Goal: Check status: Check status

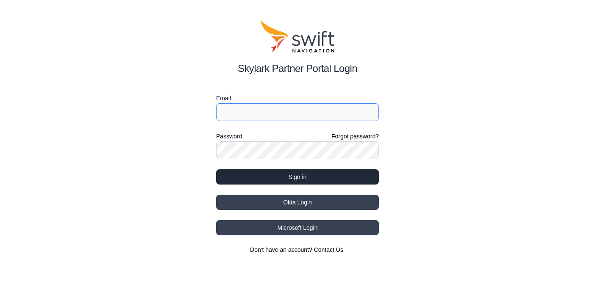
type input "[EMAIL_ADDRESS][DOMAIN_NAME]"
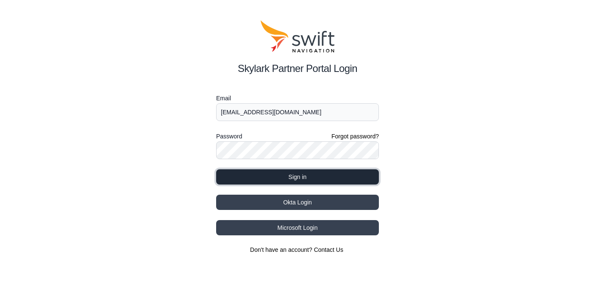
click at [262, 180] on button "Sign in" at bounding box center [297, 177] width 163 height 15
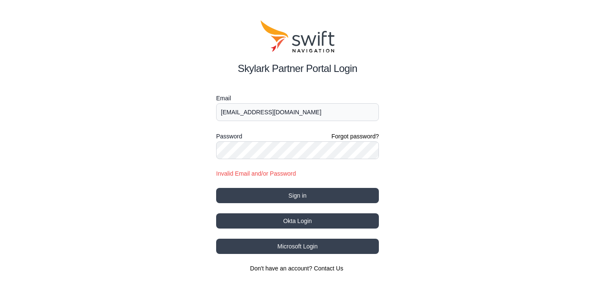
click at [317, 77] on div "Skylark Partner Portal Login Email [EMAIL_ADDRESS][DOMAIN_NAME] Password Forgot…" at bounding box center [297, 146] width 595 height 293
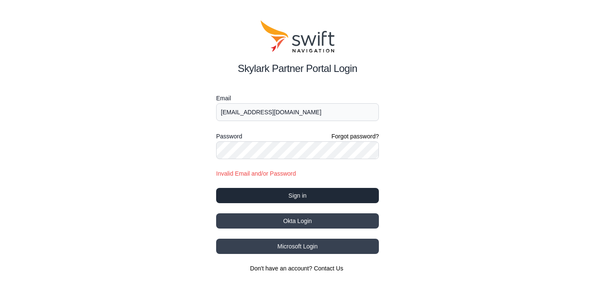
click at [334, 194] on button "Sign in" at bounding box center [297, 195] width 163 height 15
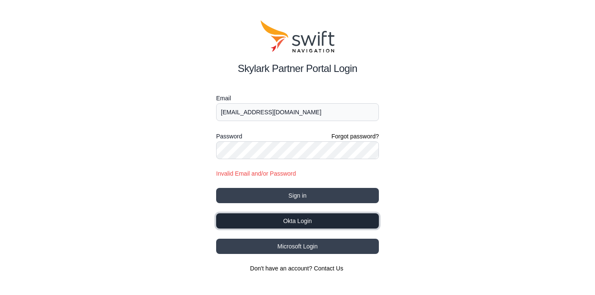
click at [326, 221] on button "Okta Login" at bounding box center [297, 221] width 163 height 15
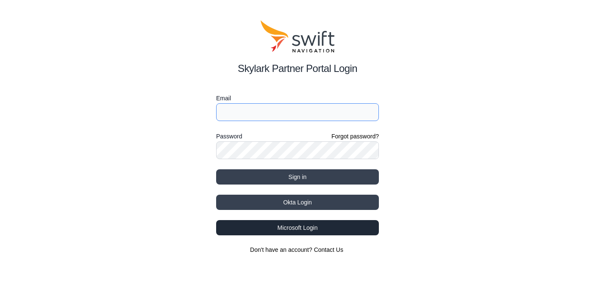
type input "[EMAIL_ADDRESS][DOMAIN_NAME]"
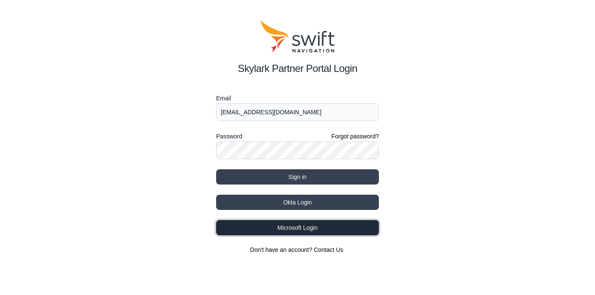
click at [309, 228] on button "Microsoft Login" at bounding box center [297, 227] width 163 height 15
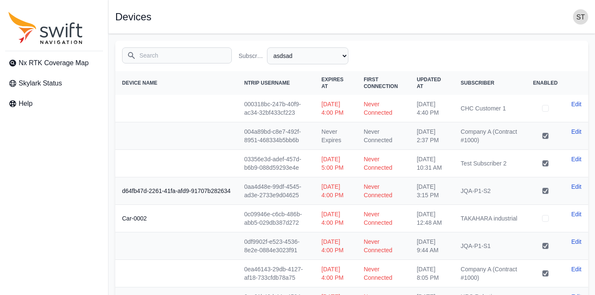
click at [578, 17] on img "button" at bounding box center [580, 16] width 15 height 15
click at [527, 47] on span "[EMAIL_ADDRESS][DOMAIN_NAME]" at bounding box center [547, 49] width 81 height 8
click at [57, 39] on icon "Sidenav" at bounding box center [45, 28] width 74 height 32
click at [42, 82] on span "Skylark Status" at bounding box center [40, 83] width 43 height 10
click at [313, 50] on select "All Subscribers asdsad ; DROP TABLE "org" ; ㈱試験用 1234 543gfdsgfdsg423543erw aaa…" at bounding box center [307, 55] width 81 height 17
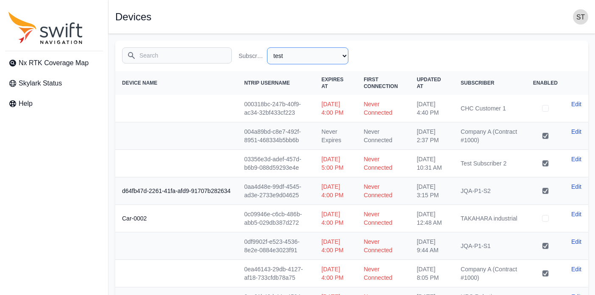
click at [267, 47] on select "All Subscribers asdsad ; DROP TABLE "org" ; ㈱試験用 1234 543gfdsgfdsg423543erw aaa…" at bounding box center [307, 55] width 81 height 17
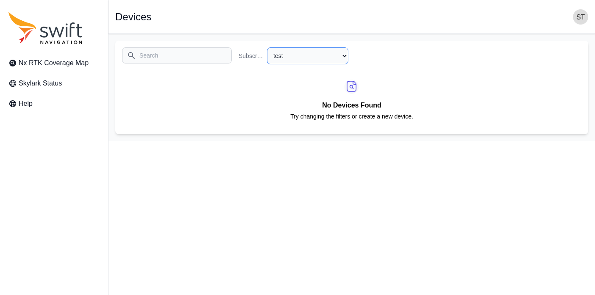
click at [321, 57] on select "All Subscribers asdsad ; DROP TABLE "org" ; ㈱試験用 1234 543gfdsgfdsg423543erw aaa…" at bounding box center [307, 55] width 81 height 17
click at [267, 47] on select "All Subscribers asdsad ; DROP TABLE "org" ; ㈱試験用 1234 543gfdsgfdsg423543erw aaa…" at bounding box center [307, 55] width 81 height 17
select select "c15c0a4d-8a7f-47e3-a60e-ca01a9206e4e"
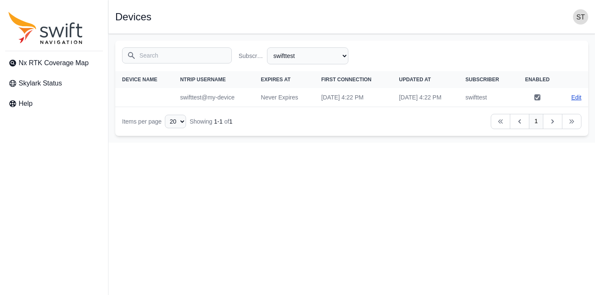
click at [572, 99] on link "Edit" at bounding box center [576, 97] width 10 height 8
select select "c15c0a4d-8a7f-47e3-a60e-ca01a9206e4e"
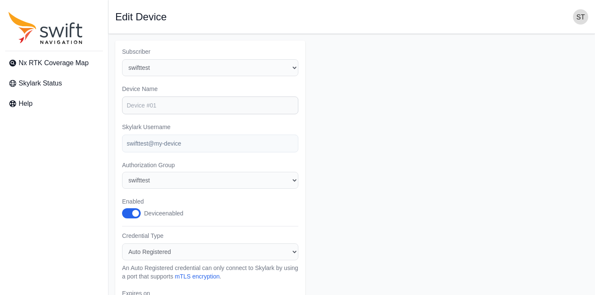
click at [145, 19] on h1 "Edit Device" at bounding box center [140, 17] width 51 height 10
click at [53, 39] on icon "Sidenav" at bounding box center [45, 28] width 74 height 32
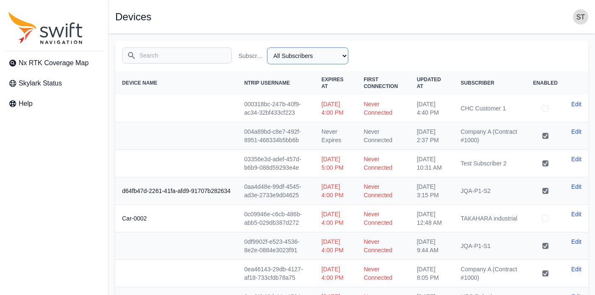
click at [323, 51] on select "All Subscribers asdsad ; DROP TABLE "org" ; ㈱試験用 1234 543gfdsgfdsg423543erw aaa…" at bounding box center [307, 55] width 81 height 17
click at [267, 47] on select "All Subscribers asdsad ; DROP TABLE "org" ; ㈱試験用 1234 543gfdsgfdsg423543erw aaa…" at bounding box center [307, 55] width 81 height 17
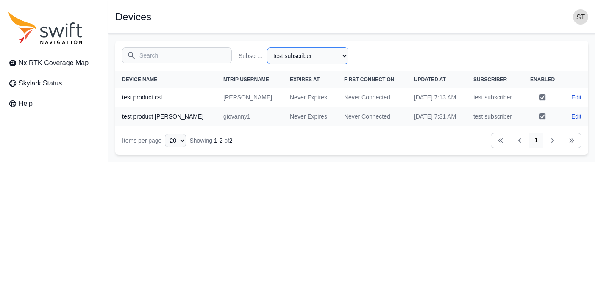
click at [298, 55] on select "All Subscribers asdsad ; DROP TABLE "org" ; ㈱試験用 1234 543gfdsgfdsg423543erw aaa…" at bounding box center [307, 55] width 81 height 17
click at [267, 47] on select "All Subscribers asdsad ; DROP TABLE "org" ; ㈱試験用 1234 543gfdsgfdsg423543erw aaa…" at bounding box center [307, 55] width 81 height 17
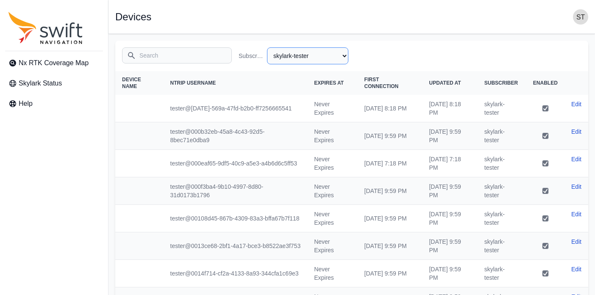
click at [296, 59] on select "All Subscribers asdsad ; DROP TABLE "org" ; ㈱試験用 1234 543gfdsgfdsg423543erw aaa…" at bounding box center [307, 55] width 81 height 17
click at [267, 47] on select "All Subscribers asdsad ; DROP TABLE "org" ; ㈱試験用 1234 543gfdsgfdsg423543erw aaa…" at bounding box center [307, 55] width 81 height 17
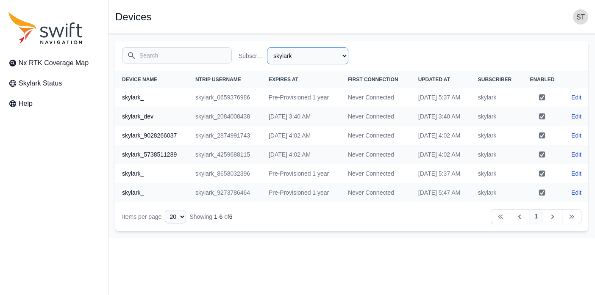
click at [323, 56] on select "All Subscribers asdsad ; DROP TABLE "org" ; ㈱試験用 1234 543gfdsgfdsg423543erw aaa…" at bounding box center [307, 55] width 81 height 17
click at [267, 47] on select "All Subscribers asdsad ; DROP TABLE "org" ; ㈱試験用 1234 543gfdsgfdsg423543erw aaa…" at bounding box center [307, 55] width 81 height 17
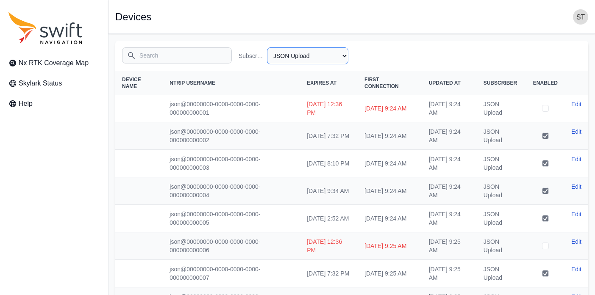
click at [313, 54] on select "All Subscribers asdsad ; DROP TABLE "org" ; ㈱試験用 1234 543gfdsgfdsg423543erw aaa…" at bounding box center [307, 55] width 81 height 17
click at [267, 47] on select "All Subscribers asdsad ; DROP TABLE "org" ; ㈱試験用 1234 543gfdsgfdsg423543erw aaa…" at bounding box center [307, 55] width 81 height 17
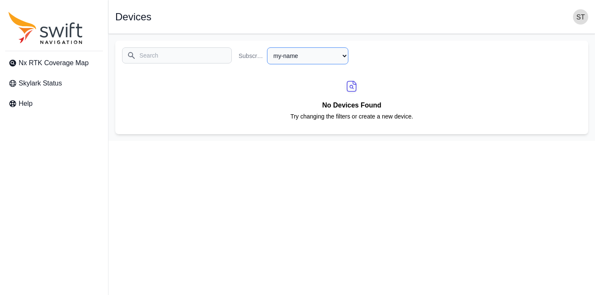
click at [320, 62] on select "All Subscribers asdsad ; DROP TABLE "org" ; ㈱試験用 1234 543gfdsgfdsg423543erw aaa…" at bounding box center [307, 55] width 81 height 17
click at [267, 47] on select "All Subscribers asdsad ; DROP TABLE "org" ; ㈱試験用 1234 543gfdsgfdsg423543erw aaa…" at bounding box center [307, 55] width 81 height 17
click at [314, 57] on select "All Subscribers asdsad ; DROP TABLE "org" ; ㈱試験用 1234 543gfdsgfdsg423543erw aaa…" at bounding box center [307, 55] width 81 height 17
click at [267, 47] on select "All Subscribers asdsad ; DROP TABLE "org" ; ㈱試験用 1234 543gfdsgfdsg423543erw aaa…" at bounding box center [307, 55] width 81 height 17
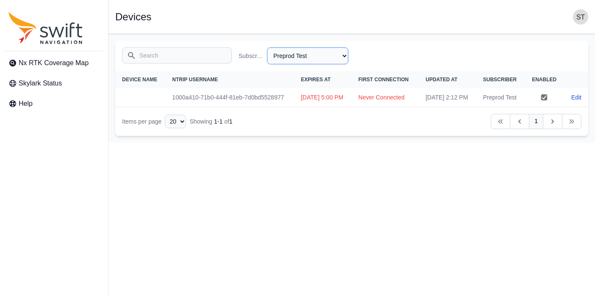
click at [317, 61] on select "All Subscribers asdsad ; DROP TABLE "org" ; ㈱試験用 1234 543gfdsgfdsg423543erw aaa…" at bounding box center [307, 55] width 81 height 17
click at [267, 47] on select "All Subscribers asdsad ; DROP TABLE "org" ; ㈱試験用 1234 543gfdsgfdsg423543erw aaa…" at bounding box center [307, 55] width 81 height 17
select select "259b25f0-a2bd-41c0-8c20-f3013f617032"
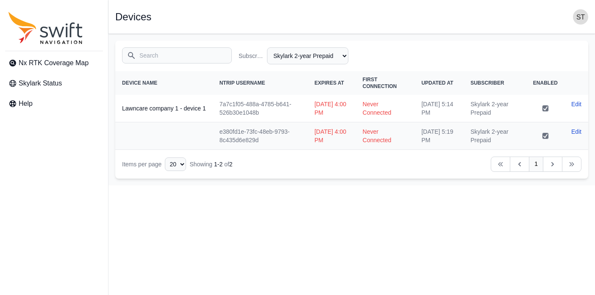
click at [317, 65] on div "Search Subscriber Name All Subscribers asdsad ; DROP TABLE "org" ; ㈱試験用 1234 54…" at bounding box center [351, 56] width 473 height 31
click at [316, 55] on select "All Subscribers asdsad ; DROP TABLE "org" ; ㈱試験用 1234 543gfdsgfdsg423543erw aaa…" at bounding box center [307, 55] width 81 height 17
click at [76, 33] on icon "Sidenav" at bounding box center [45, 28] width 74 height 32
select select "Subscriber"
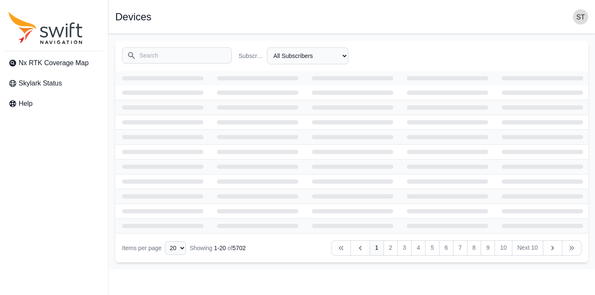
click at [580, 17] on img "button" at bounding box center [580, 16] width 15 height 15
click at [530, 44] on span "Swati Tulsian" at bounding box center [547, 40] width 81 height 8
click at [576, 19] on img "button" at bounding box center [580, 16] width 15 height 15
click at [523, 22] on div "Open sidebar Devices" at bounding box center [351, 16] width 473 height 15
click at [65, 43] on icon "Sidenav" at bounding box center [45, 28] width 74 height 32
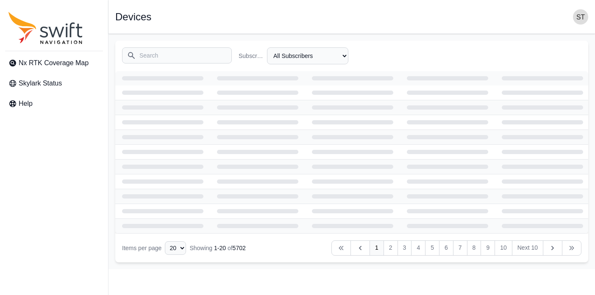
click at [65, 43] on icon "Sidenav" at bounding box center [45, 28] width 74 height 32
click at [45, 81] on span "Skylark Status" at bounding box center [40, 83] width 43 height 10
click at [383, 19] on div "Open sidebar Devices" at bounding box center [351, 16] width 473 height 15
